Goal: Task Accomplishment & Management: Manage account settings

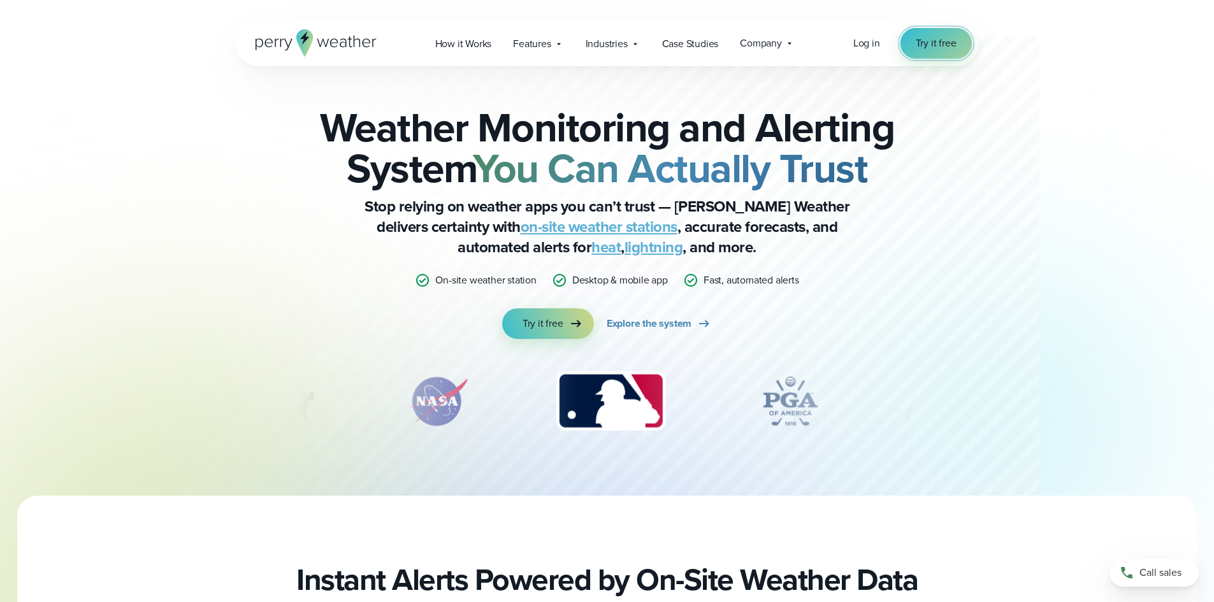
click at [924, 44] on span "Try it free" at bounding box center [935, 43] width 41 height 15
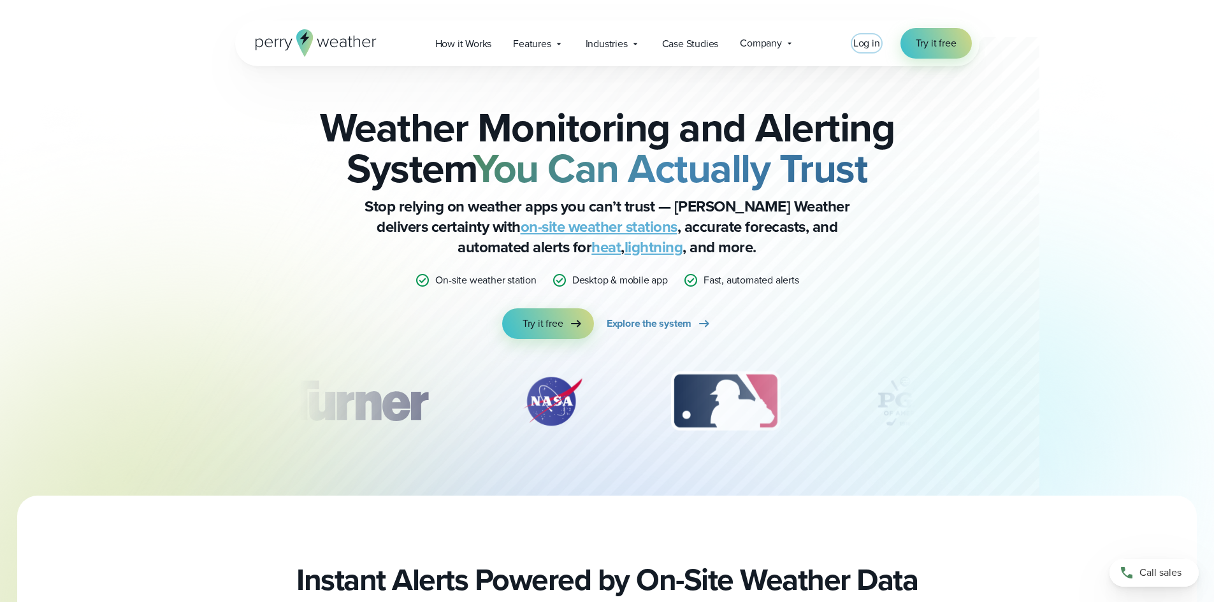
click at [859, 44] on span "Log in" at bounding box center [866, 43] width 27 height 15
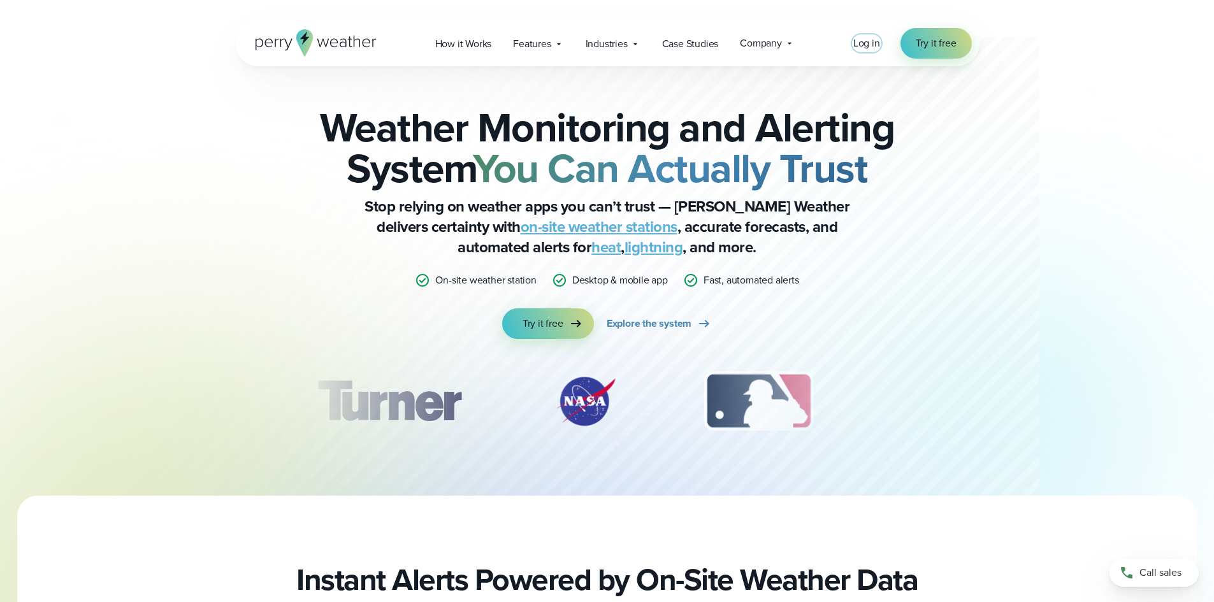
click at [865, 42] on span "Log in" at bounding box center [866, 43] width 27 height 15
